Goal: Task Accomplishment & Management: Use online tool/utility

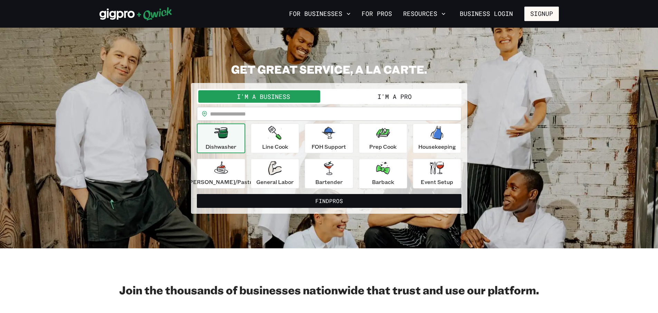
click at [235, 140] on div "Dishwasher" at bounding box center [221, 138] width 31 height 25
click at [363, 96] on button "I'm a Pro" at bounding box center [394, 96] width 131 height 12
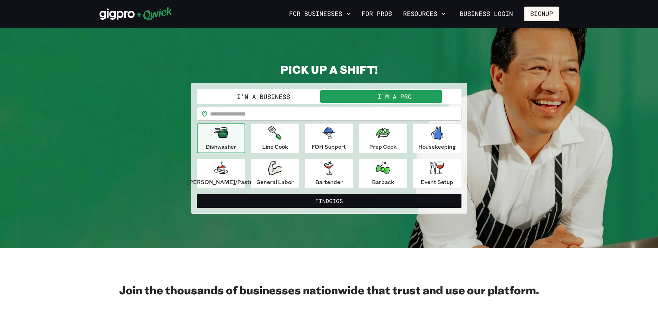
click at [246, 116] on input "text" at bounding box center [336, 114] width 252 height 14
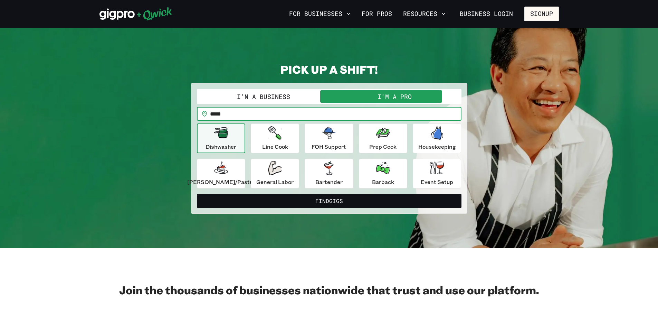
type input "*****"
click at [150, 176] on div "**********" at bounding box center [330, 137] width 460 height 151
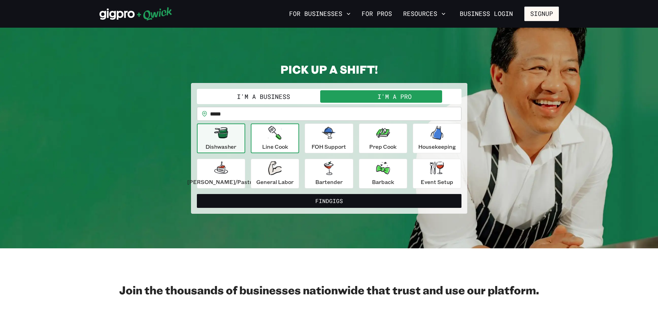
click at [287, 144] on p "Line Cook" at bounding box center [275, 146] width 26 height 8
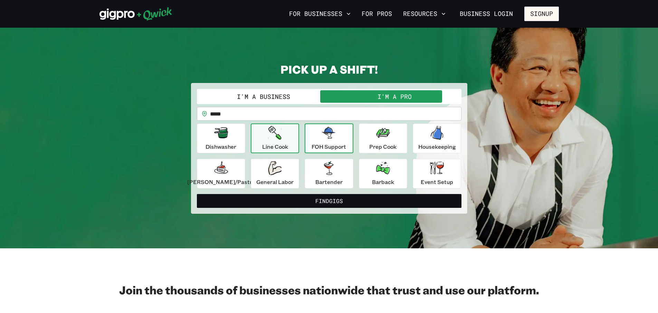
click at [322, 136] on icon "button" at bounding box center [329, 133] width 14 height 14
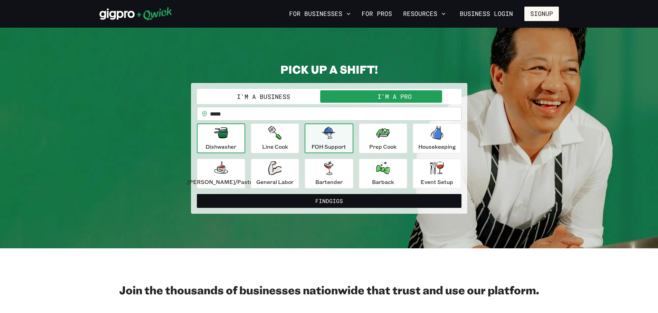
click at [235, 139] on div "Dishwasher" at bounding box center [221, 138] width 31 height 25
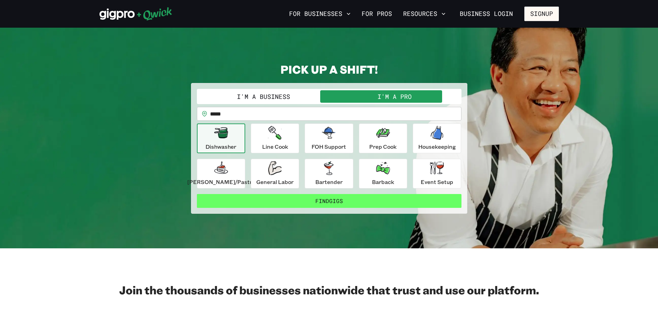
click at [299, 200] on button "Find Gigs" at bounding box center [329, 201] width 265 height 14
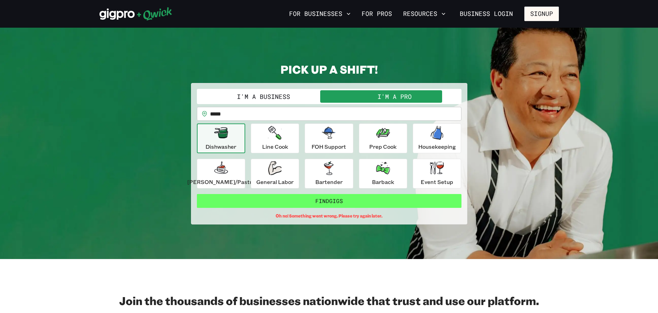
click at [325, 201] on button "Find Gigs" at bounding box center [329, 201] width 265 height 14
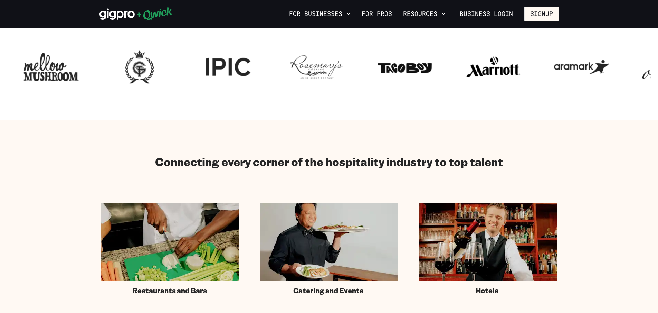
scroll to position [346, 0]
